Goal: Task Accomplishment & Management: Manage account settings

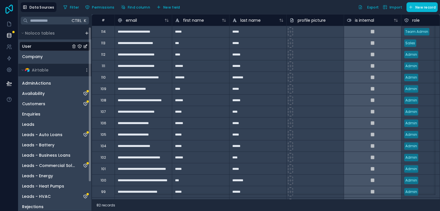
click at [5, 7] on icon at bounding box center [8, 9] width 11 height 9
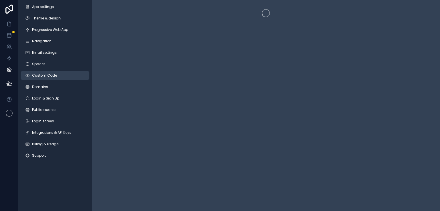
click at [70, 75] on link "Custom Code" at bounding box center [55, 75] width 69 height 9
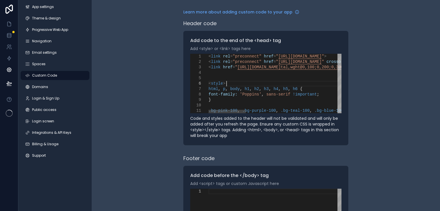
click at [331, 85] on div "< style >" at bounding box center [446, 83] width 474 height 5
type textarea "**********"
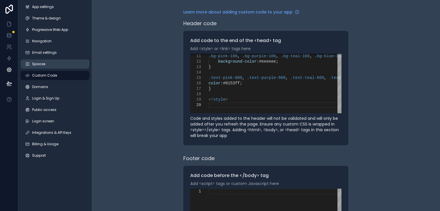
click at [52, 63] on link "Spaces" at bounding box center [55, 64] width 69 height 9
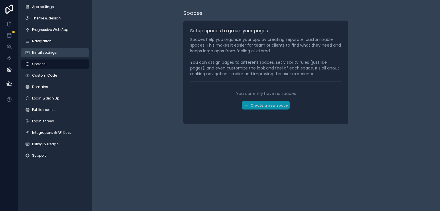
click at [55, 50] on span "Email settings" at bounding box center [44, 52] width 25 height 5
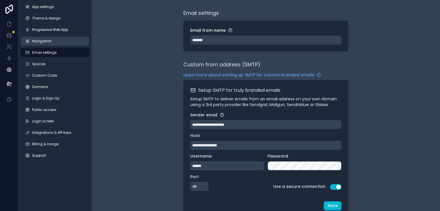
click at [53, 41] on link "Navigation" at bounding box center [55, 41] width 69 height 9
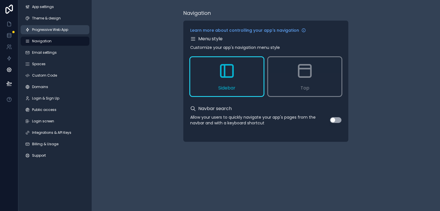
click at [61, 32] on span "Progressive Web App" at bounding box center [50, 29] width 36 height 5
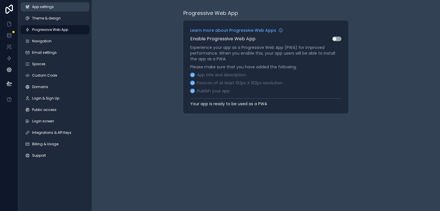
click at [42, 9] on span "App settings" at bounding box center [43, 7] width 22 height 5
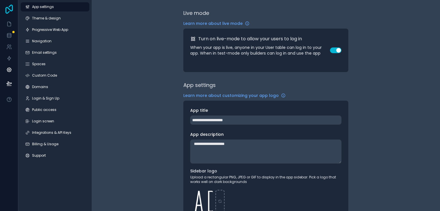
click at [7, 11] on icon at bounding box center [8, 9] width 11 height 9
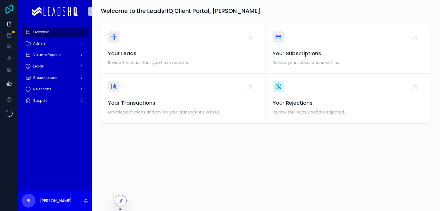
click at [8, 12] on icon at bounding box center [8, 9] width 7 height 9
